Goal: Task Accomplishment & Management: Manage account settings

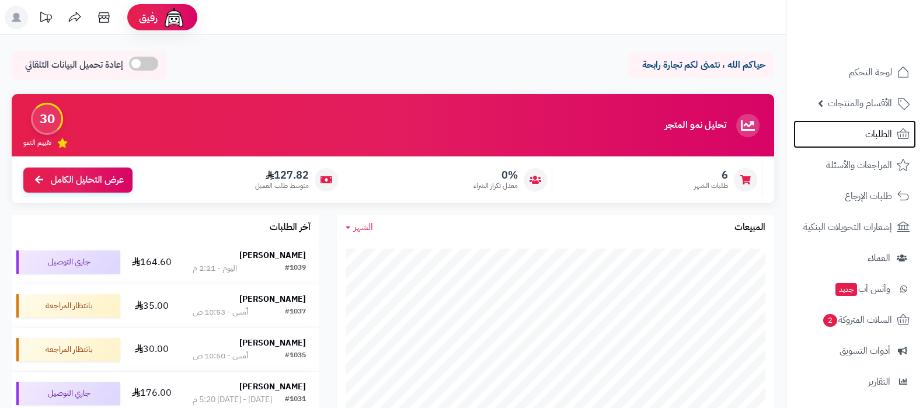
click at [862, 144] on link "الطلبات" at bounding box center [855, 134] width 123 height 28
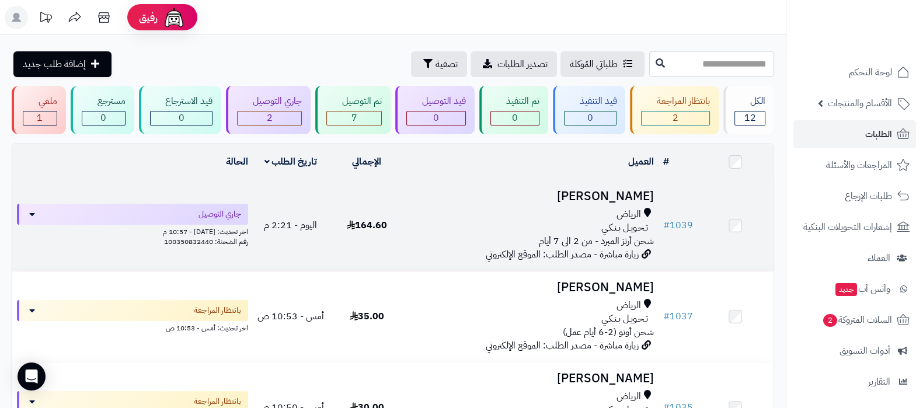
click at [601, 194] on h3 "عبدالله بن محمد" at bounding box center [531, 196] width 244 height 13
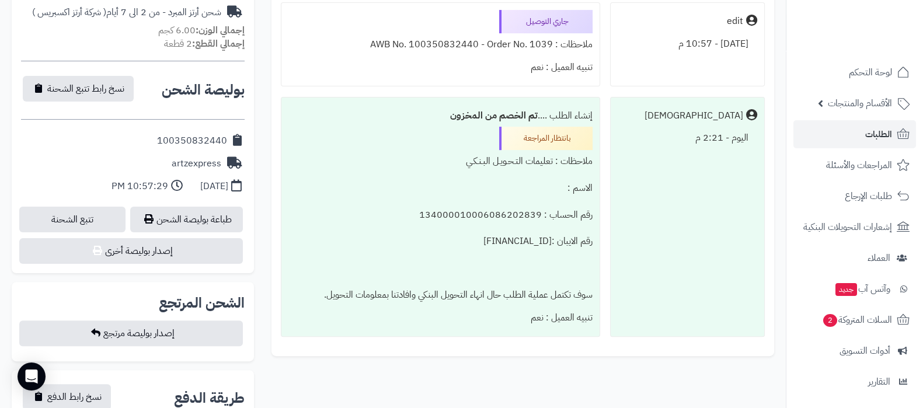
scroll to position [438, 0]
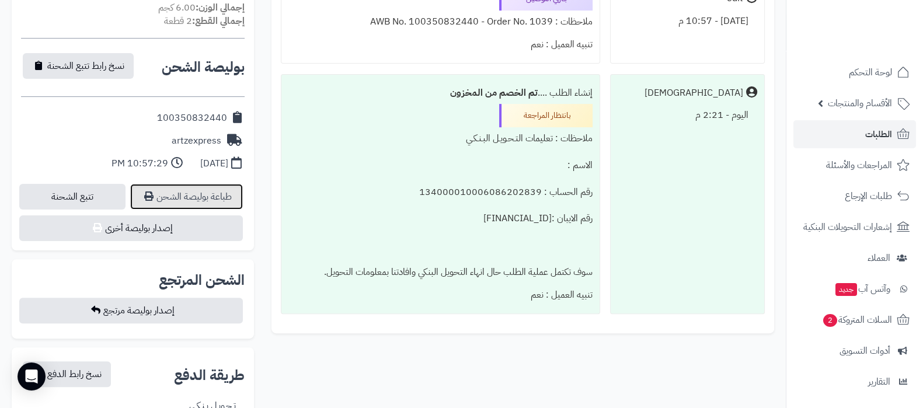
click at [205, 191] on link "طباعة بوليصة الشحن" at bounding box center [186, 197] width 113 height 26
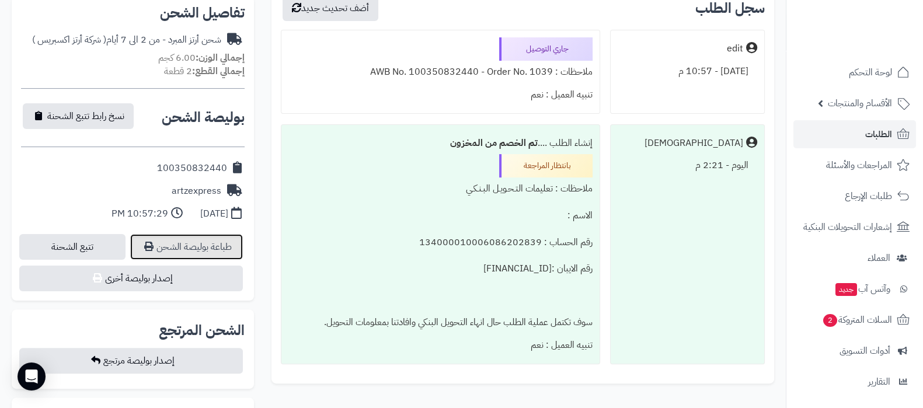
scroll to position [365, 0]
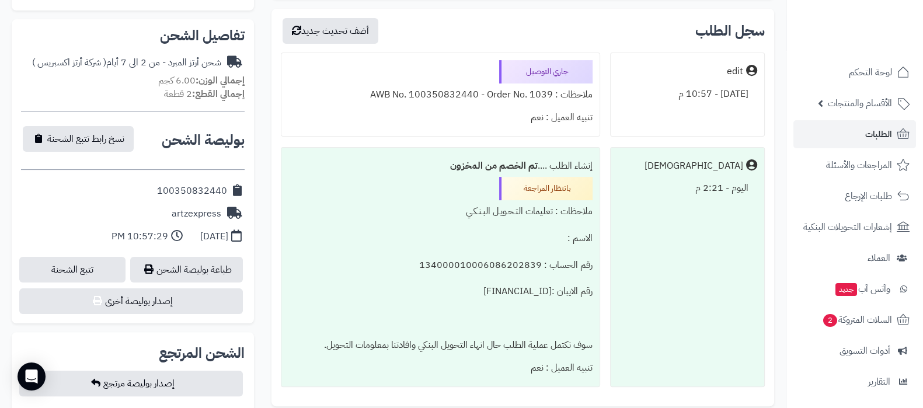
click at [783, 246] on div "**********" at bounding box center [393, 270] width 786 height 990
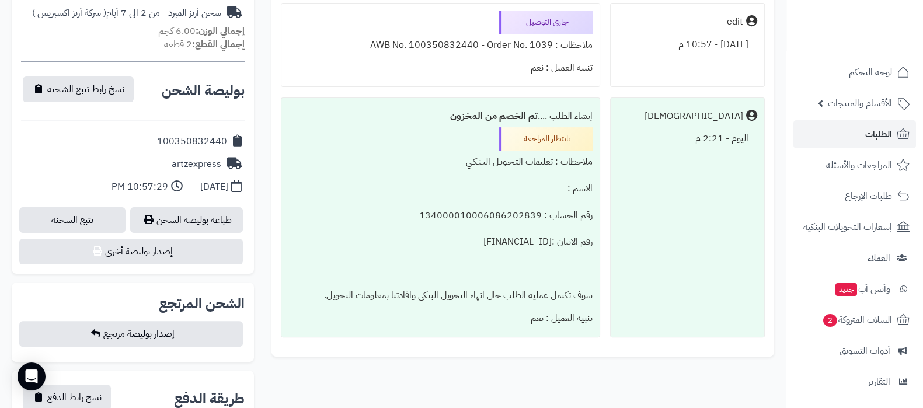
scroll to position [438, 0]
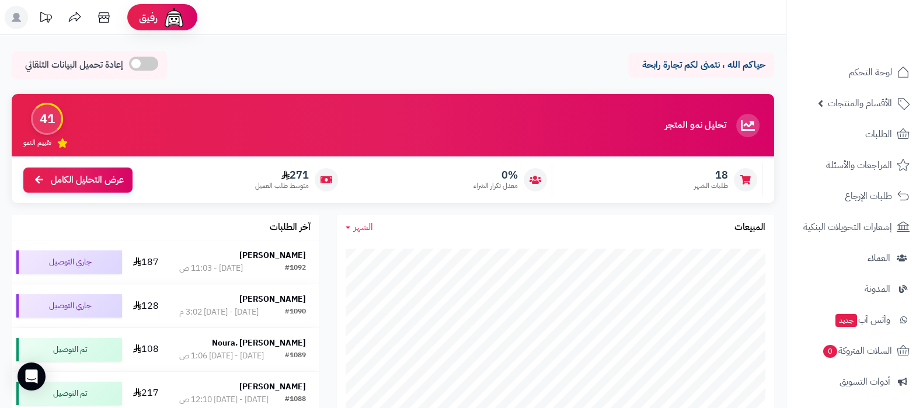
scroll to position [157, 0]
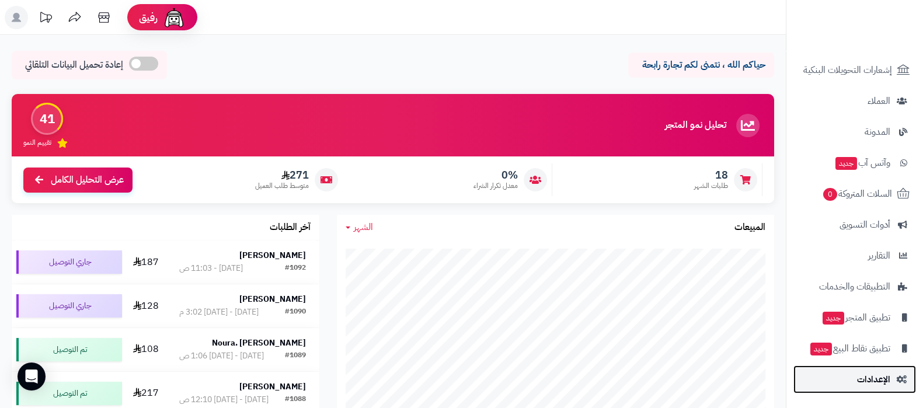
click at [857, 381] on link "الإعدادات" at bounding box center [855, 380] width 123 height 28
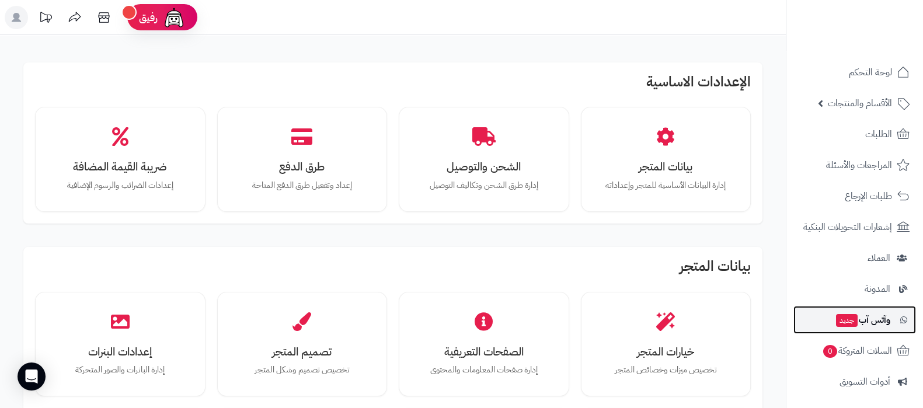
click at [864, 317] on span "وآتس آب جديد" at bounding box center [862, 320] width 55 height 16
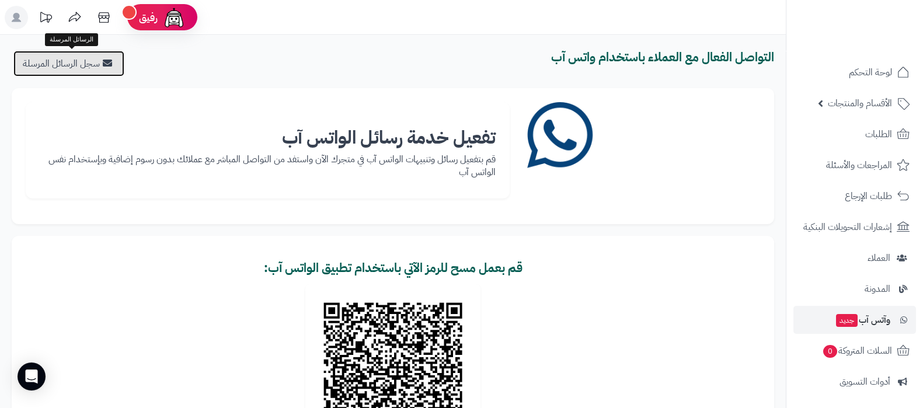
click at [53, 73] on link "سجل الرسائل المرسلة" at bounding box center [68, 64] width 111 height 26
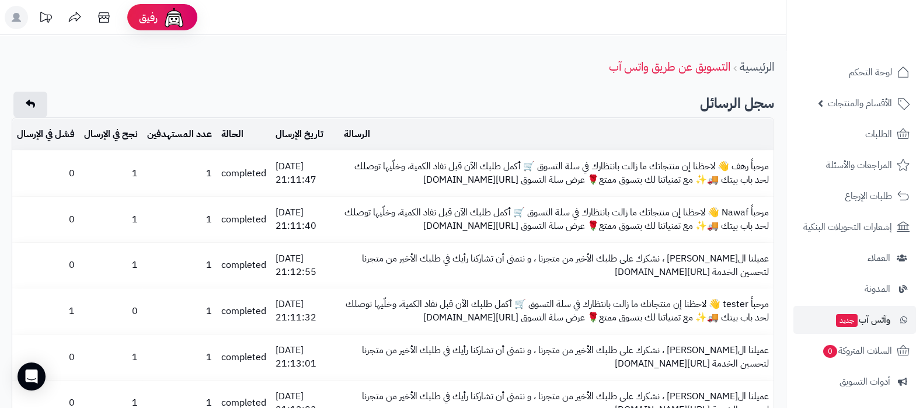
drag, startPoint x: 362, startPoint y: 177, endPoint x: 774, endPoint y: 164, distance: 411.9
copy td "مرحباً رهف 👋 لاحظنا إن منتجاتك ما زالت بانتظارك في سلة التسوق 🛒 أكمل طلبك الآن …"
click at [870, 319] on span "وآتس آب جديد" at bounding box center [862, 320] width 55 height 16
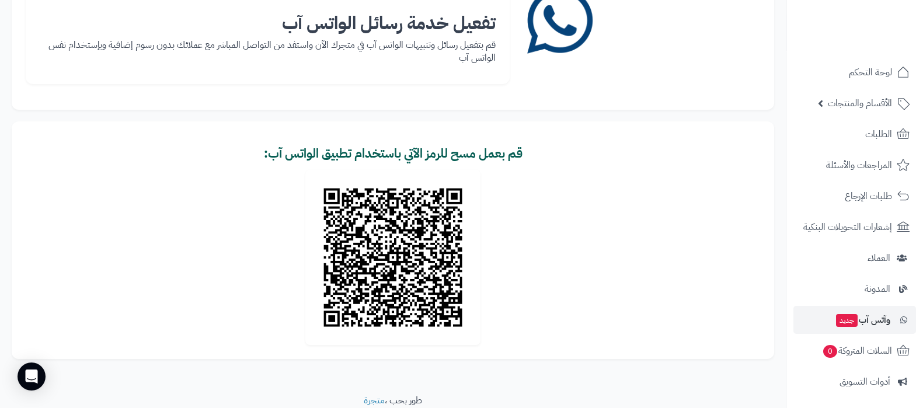
scroll to position [145, 0]
